Goal: Task Accomplishment & Management: Complete application form

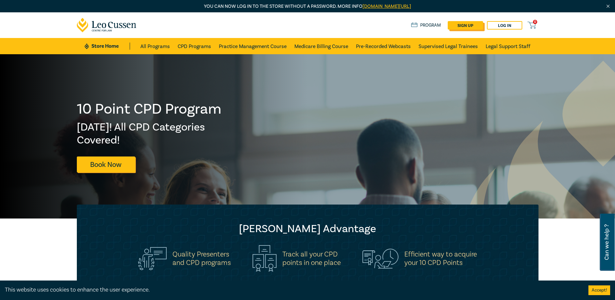
click at [474, 26] on link "sign up" at bounding box center [465, 25] width 35 height 8
select select "AU"
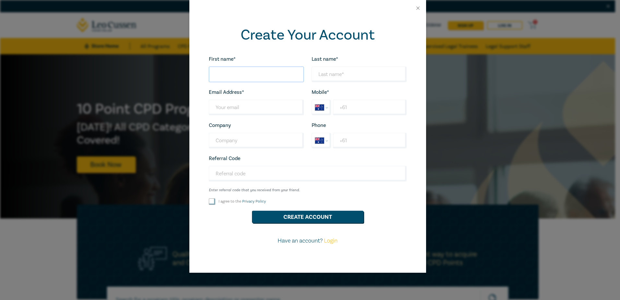
click at [260, 75] on input "First name*" at bounding box center [256, 74] width 95 height 16
type input "[PERSON_NAME]"
type input "[EMAIL_ADDRESS][DOMAIN_NAME]"
type input "[PERSON_NAME] & Associate Pty Ltd"
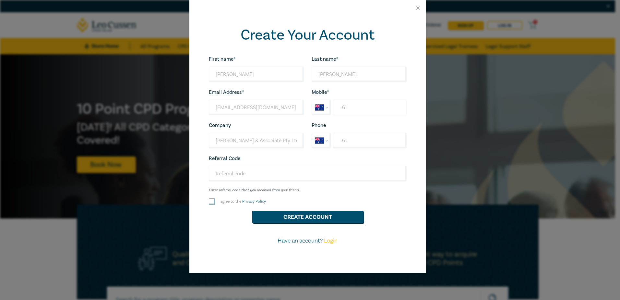
click at [354, 111] on input "+61" at bounding box center [369, 108] width 73 height 16
type input "[PHONE_NUMBER]"
click at [348, 142] on input "+61" at bounding box center [369, 141] width 73 height 16
type input "[PHONE_NUMBER]"
click at [213, 203] on input "I agree to the Privacy Policy" at bounding box center [212, 201] width 6 height 6
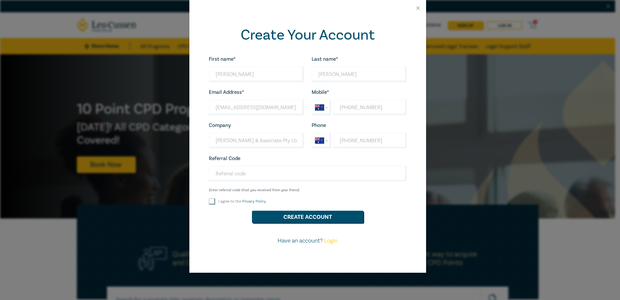
checkbox input "true"
click at [314, 220] on button "Create Account" at bounding box center [308, 216] width 112 height 12
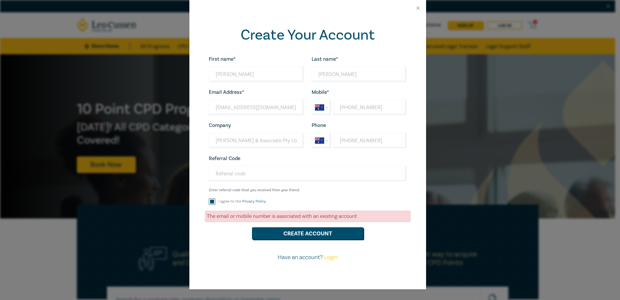
click at [331, 258] on link "Login" at bounding box center [331, 256] width 14 height 7
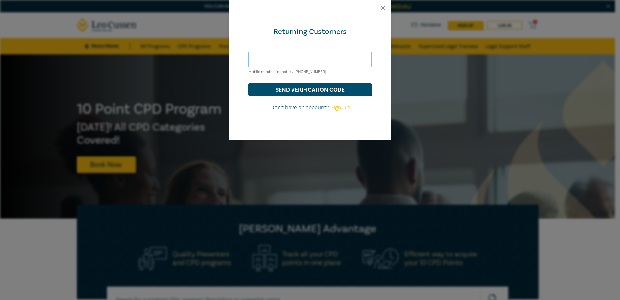
click at [274, 60] on input "text" at bounding box center [309, 60] width 123 height 16
click at [237, 72] on div "Returning Customers Mobile number format e.g [PHONE_NUMBER] send verification c…" at bounding box center [310, 77] width 162 height 123
click at [382, 8] on button "Close" at bounding box center [383, 8] width 6 height 6
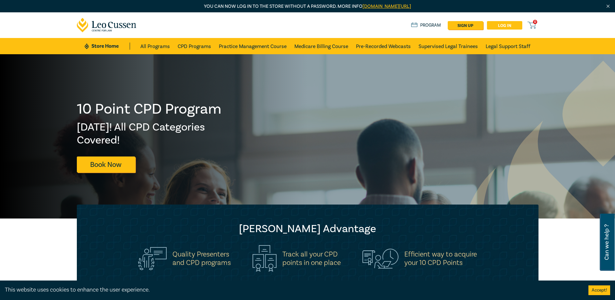
click at [507, 24] on link "Log in" at bounding box center [504, 25] width 35 height 8
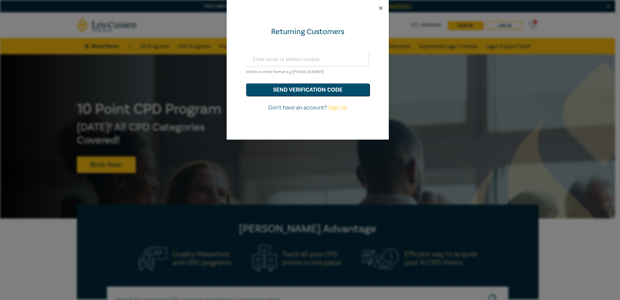
click at [381, 8] on button "Close" at bounding box center [381, 8] width 6 height 6
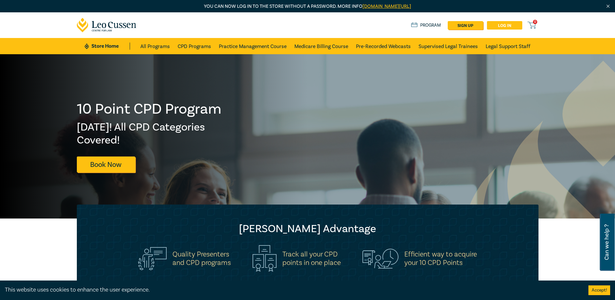
click at [504, 25] on link "Log in" at bounding box center [504, 25] width 35 height 8
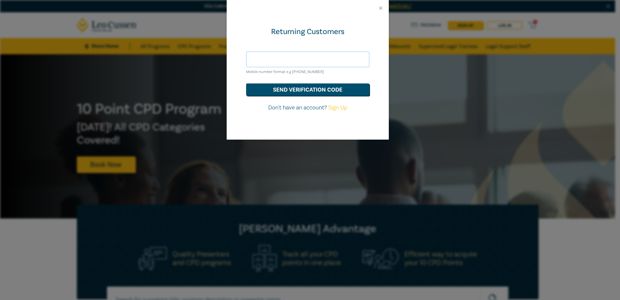
click at [308, 59] on input "text" at bounding box center [307, 60] width 123 height 16
click at [272, 58] on input "text" at bounding box center [307, 60] width 123 height 16
click at [251, 58] on input "0417690141" at bounding box center [307, 60] width 123 height 16
drag, startPoint x: 297, startPoint y: 72, endPoint x: 314, endPoint y: 73, distance: 16.2
click at [314, 73] on small "Mobile number format e.g [PHONE_NUMBER]" at bounding box center [285, 71] width 78 height 5
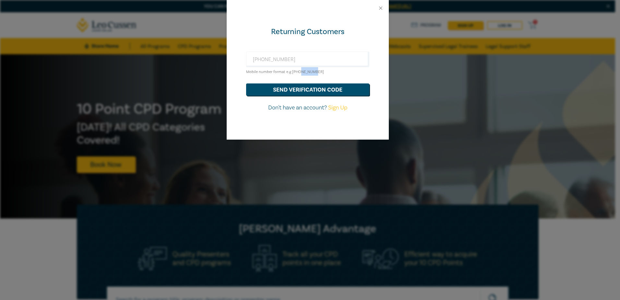
drag, startPoint x: 314, startPoint y: 73, endPoint x: 298, endPoint y: 70, distance: 15.7
click at [298, 70] on small "Mobile number format e.g [PHONE_NUMBER]" at bounding box center [285, 71] width 78 height 5
click at [266, 60] on input "[PHONE_NUMBER]" at bounding box center [307, 60] width 123 height 16
type input "[PHONE_NUMBER]"
click at [313, 91] on button "send verification code" at bounding box center [307, 89] width 123 height 12
